Goal: Task Accomplishment & Management: Complete application form

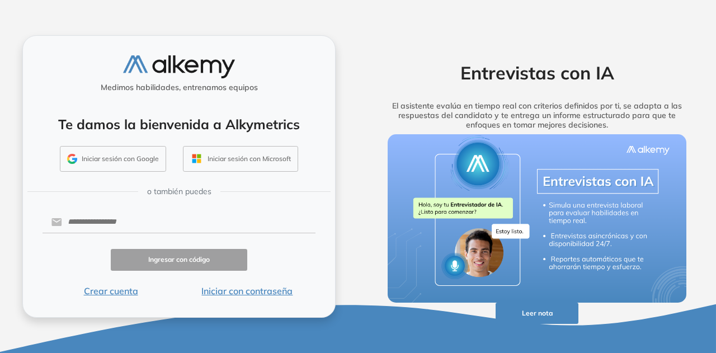
click at [123, 161] on button "Iniciar sesión con Google" at bounding box center [113, 159] width 106 height 26
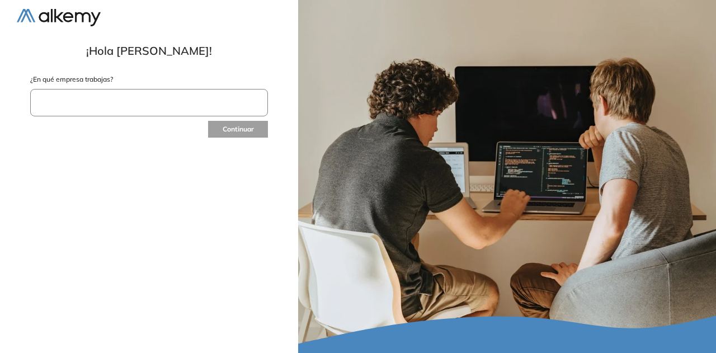
click at [166, 100] on input "text" at bounding box center [149, 102] width 238 height 27
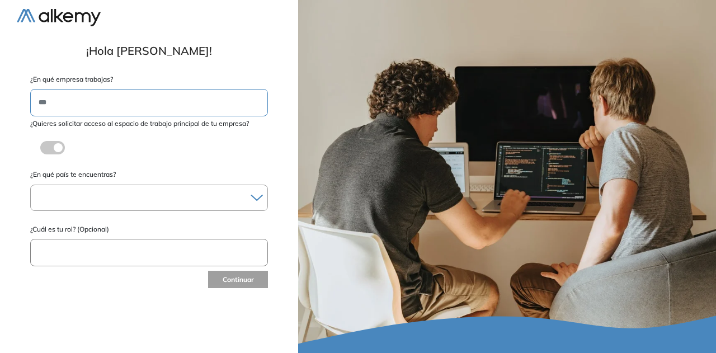
click at [236, 190] on div at bounding box center [149, 198] width 237 height 16
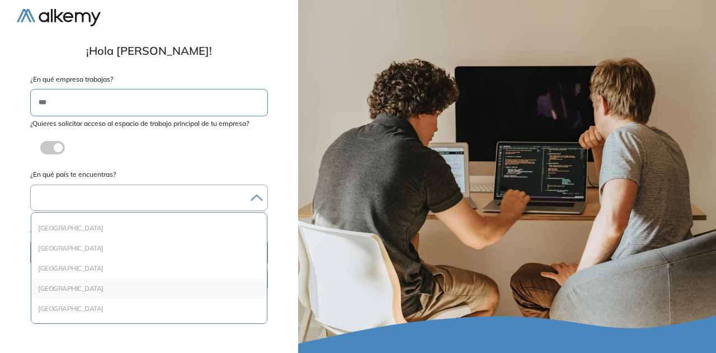
scroll to position [1203, 0]
click at [76, 275] on li "[GEOGRAPHIC_DATA]" at bounding box center [149, 273] width 227 height 11
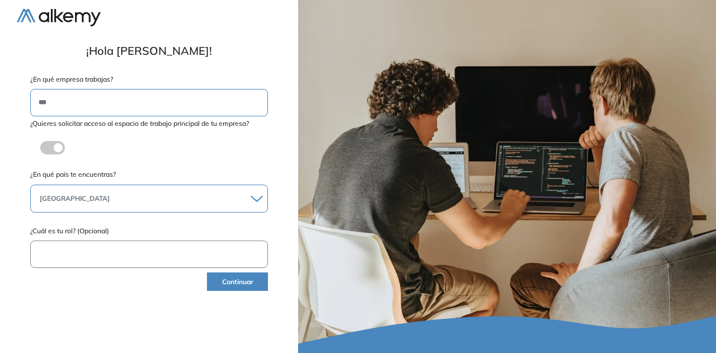
click at [93, 255] on input "text" at bounding box center [149, 254] width 238 height 27
type input "**********"
click at [250, 281] on button "Continuar" at bounding box center [237, 282] width 61 height 18
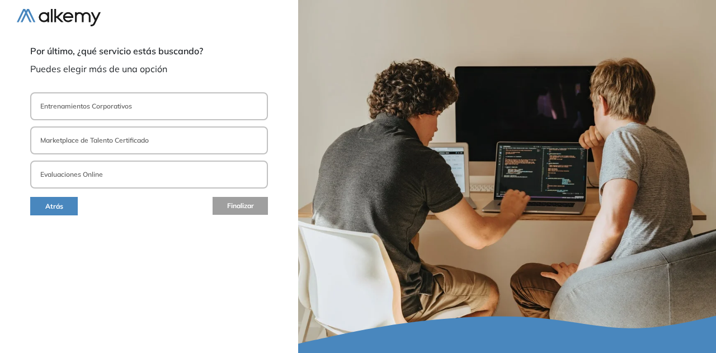
click at [156, 173] on button "Evaluaciones Online" at bounding box center [149, 175] width 238 height 28
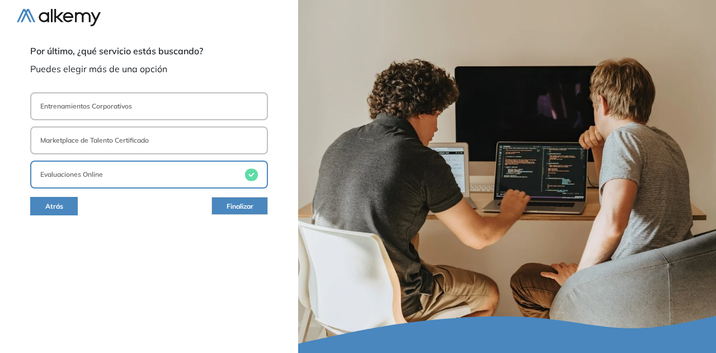
click at [236, 204] on span "Finalizar" at bounding box center [240, 206] width 27 height 11
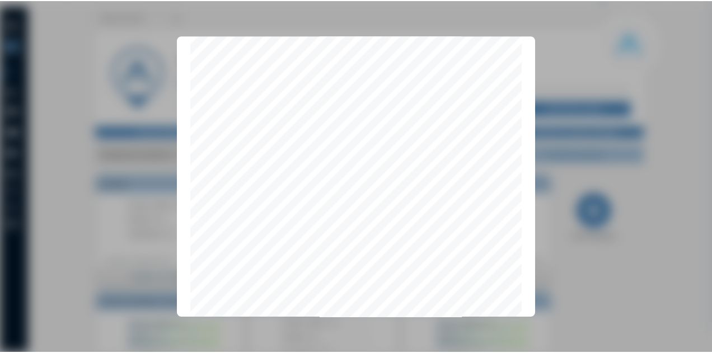
scroll to position [3573, 0]
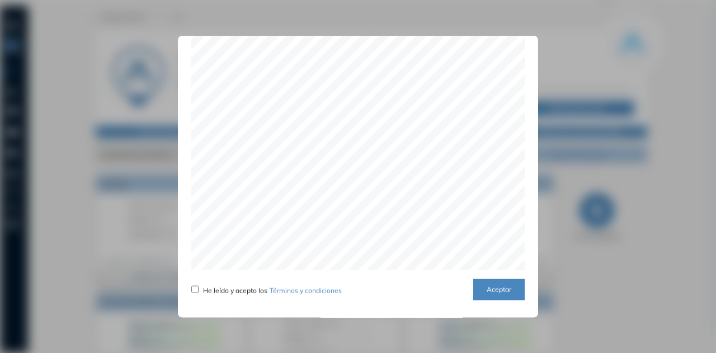
click at [477, 286] on button "Aceptar" at bounding box center [499, 290] width 51 height 22
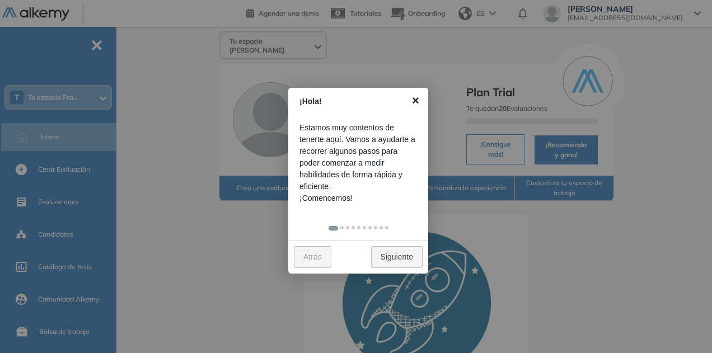
click at [418, 101] on link "×" at bounding box center [415, 100] width 25 height 25
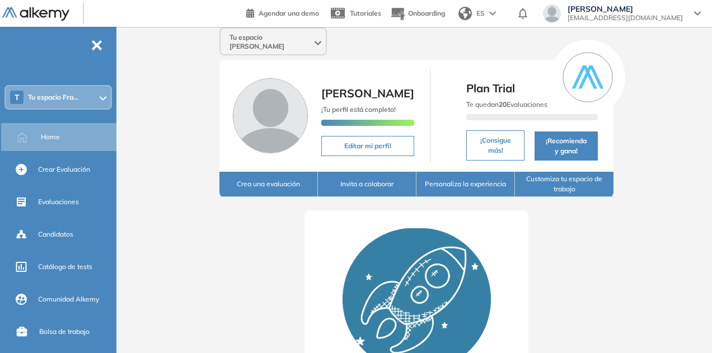
scroll to position [0, 0]
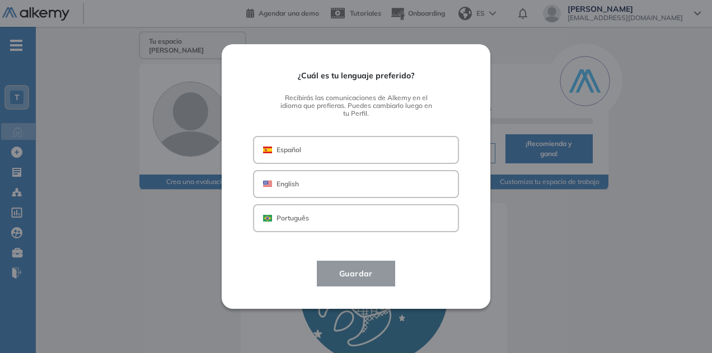
click at [374, 160] on button "Español" at bounding box center [356, 150] width 206 height 28
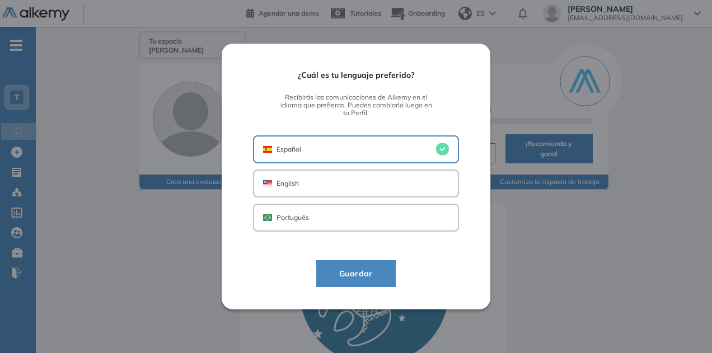
click at [367, 280] on span "Guardar" at bounding box center [355, 273] width 51 height 13
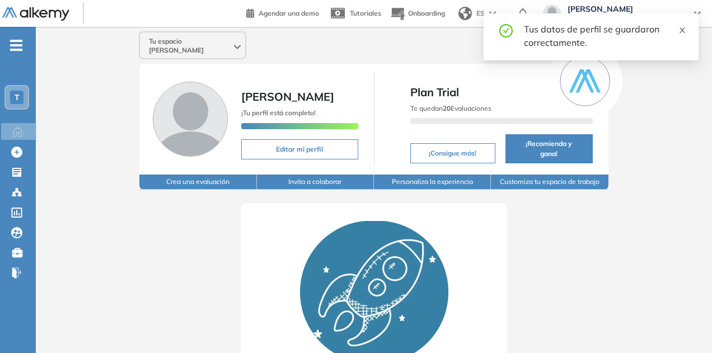
click at [683, 29] on icon "close" at bounding box center [682, 30] width 8 height 8
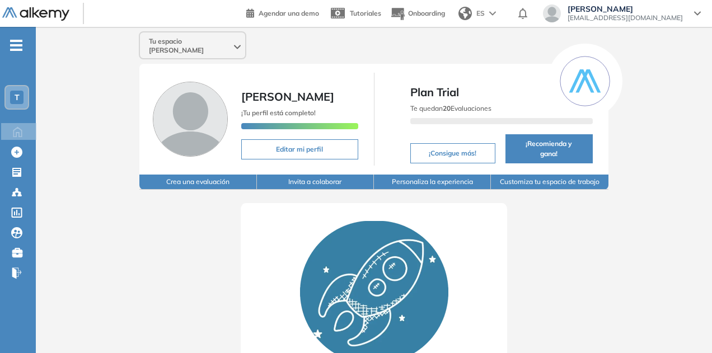
click at [21, 96] on div "T" at bounding box center [16, 97] width 13 height 13
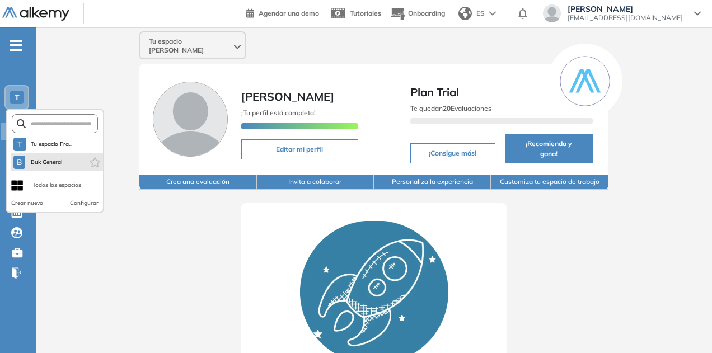
click at [68, 161] on li "B Buk General" at bounding box center [57, 162] width 92 height 18
click at [20, 163] on span "B" at bounding box center [20, 162] width 6 height 9
